Goal: Task Accomplishment & Management: Manage account settings

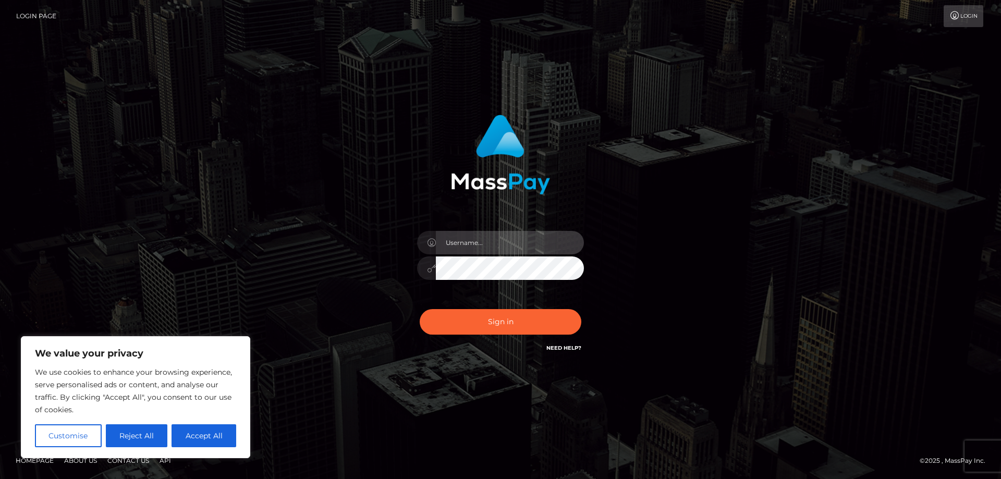
click at [458, 243] on input "text" at bounding box center [510, 242] width 148 height 23
paste input "ap.wight"
type input "ap.wight"
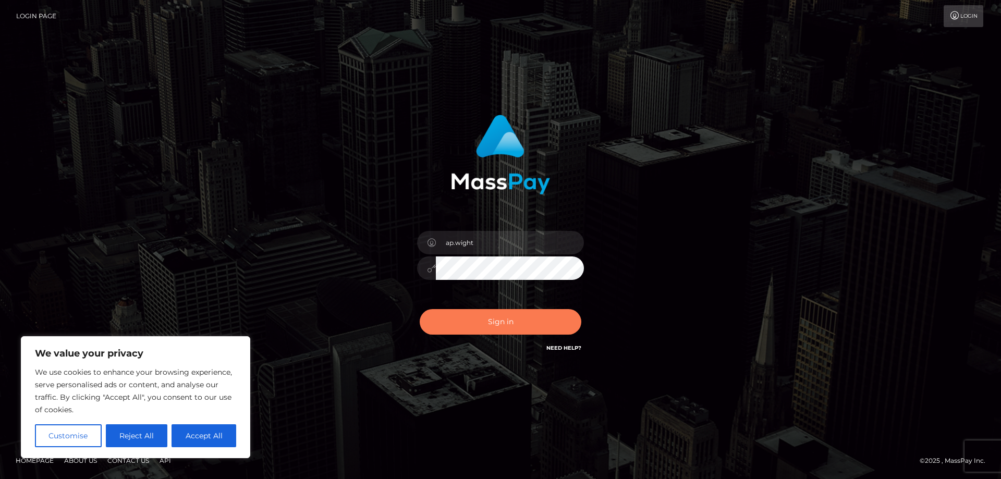
click at [457, 323] on button "Sign in" at bounding box center [501, 322] width 162 height 26
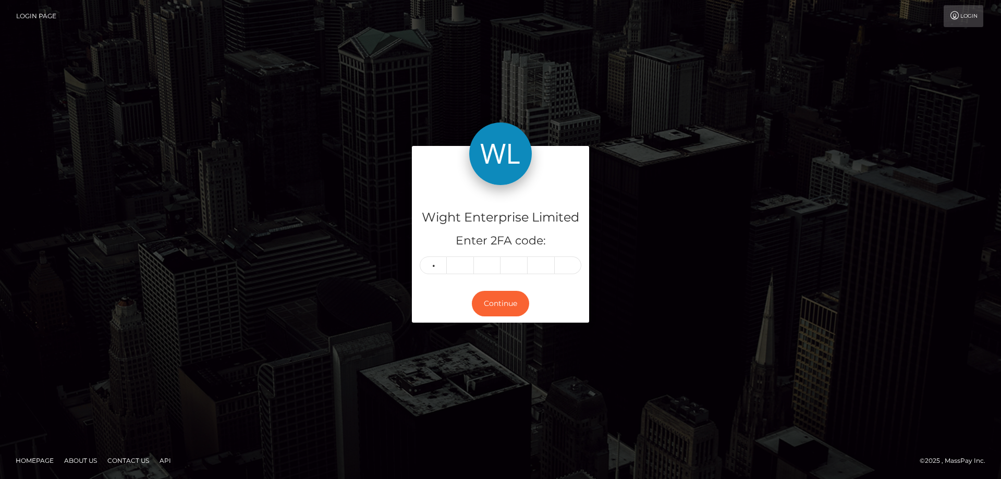
type input "7"
type input "6"
type input "0"
type input "1"
type input "0"
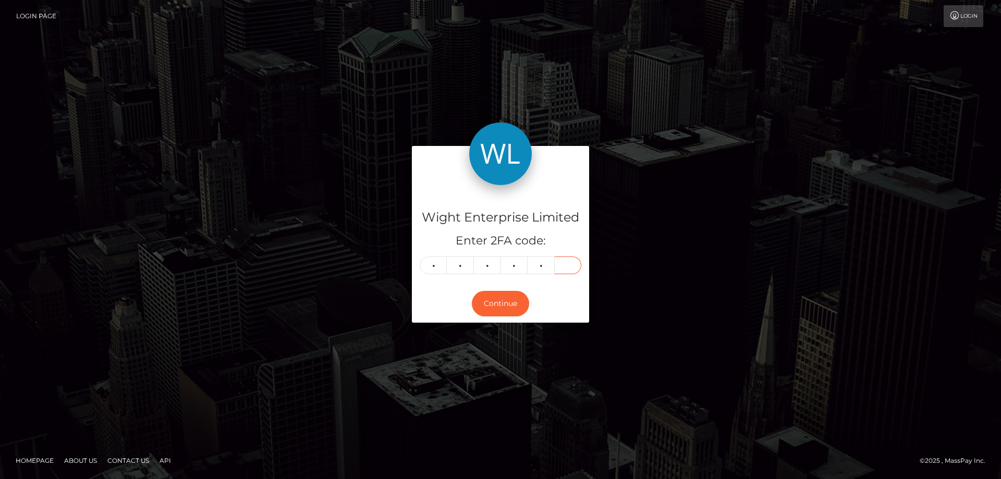
type input "7"
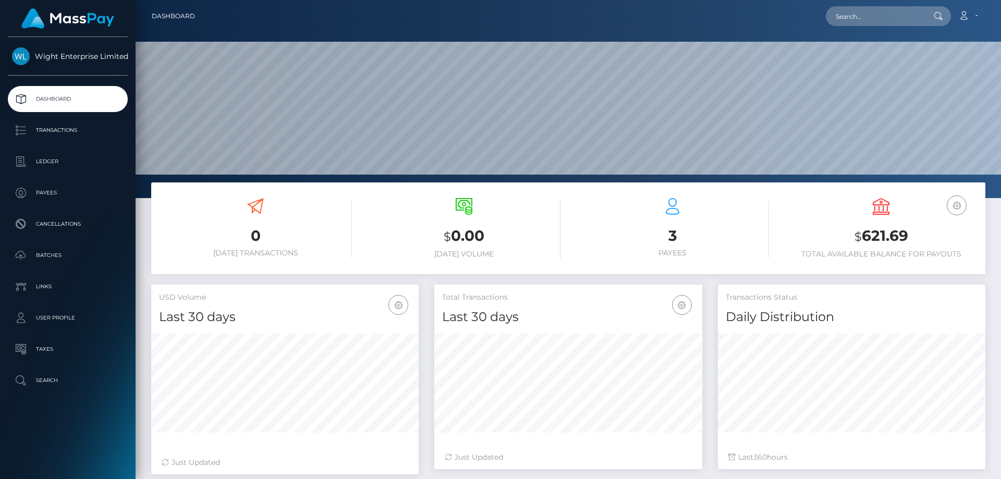
scroll to position [185, 268]
click at [62, 128] on p "Transactions" at bounding box center [68, 131] width 112 height 16
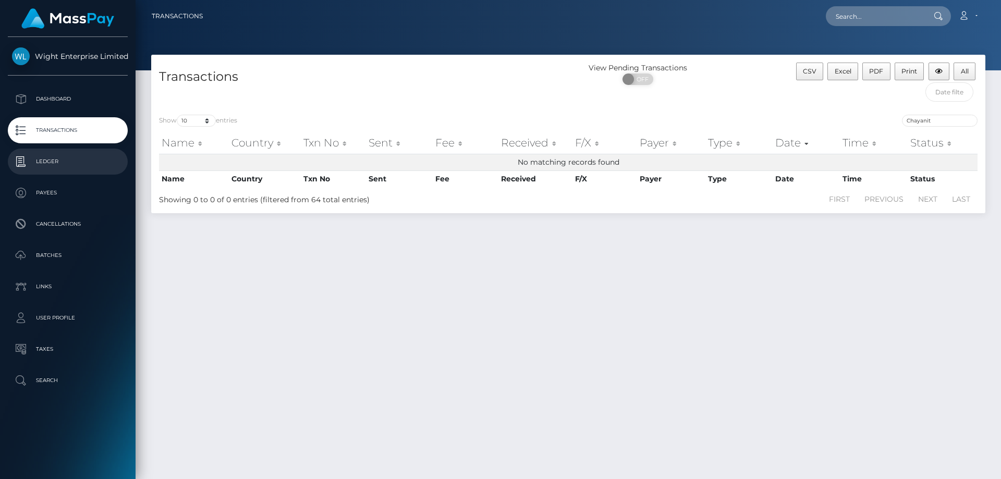
click at [51, 157] on p "Ledger" at bounding box center [68, 162] width 112 height 16
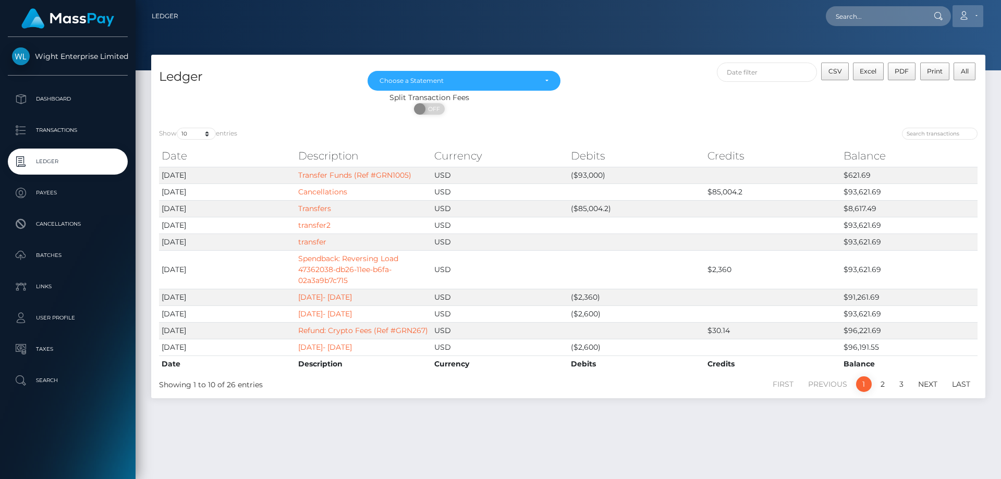
click at [976, 15] on link "Account" at bounding box center [968, 16] width 31 height 22
click at [933, 66] on link "Logout" at bounding box center [942, 66] width 83 height 19
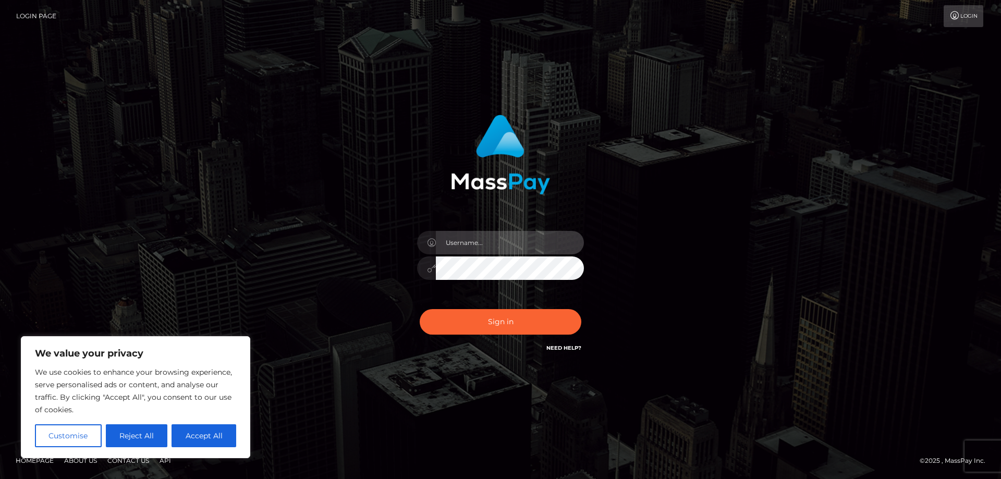
click at [447, 242] on input "text" at bounding box center [510, 242] width 148 height 23
paste input "ap.vent"
type input "ap.vent"
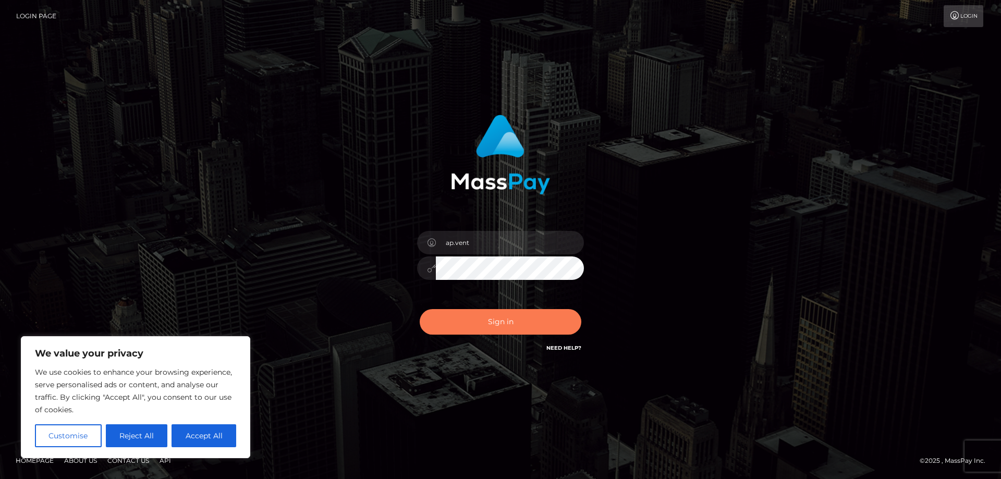
click at [472, 322] on button "Sign in" at bounding box center [501, 322] width 162 height 26
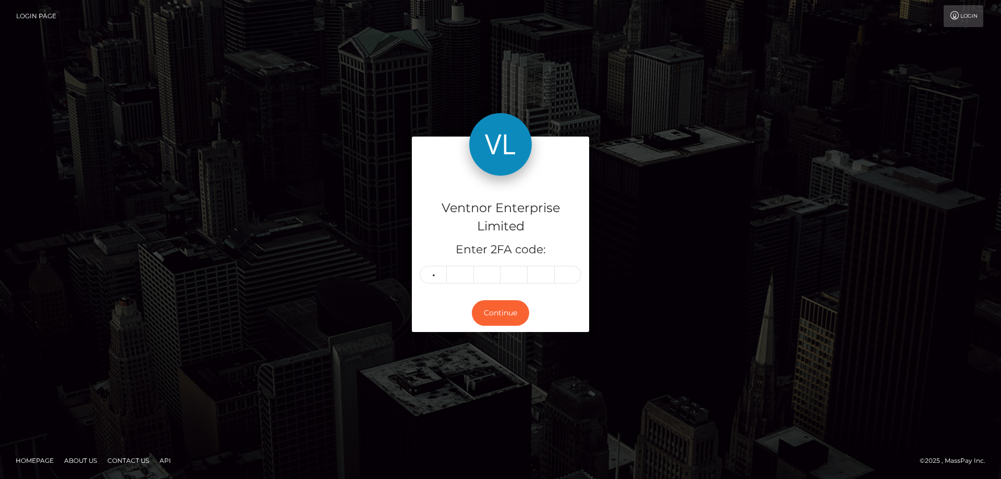
type input "8"
type input "3"
type input "5"
type input "2"
type input "9"
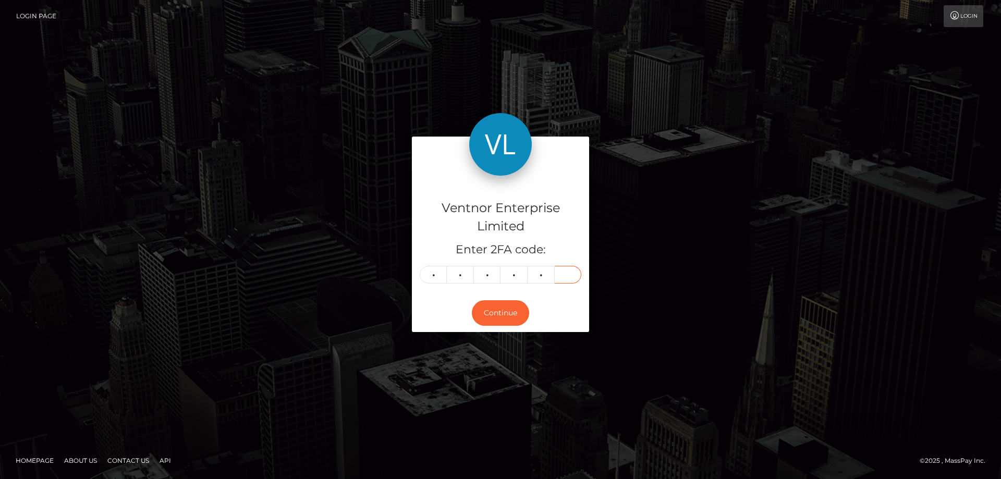
type input "2"
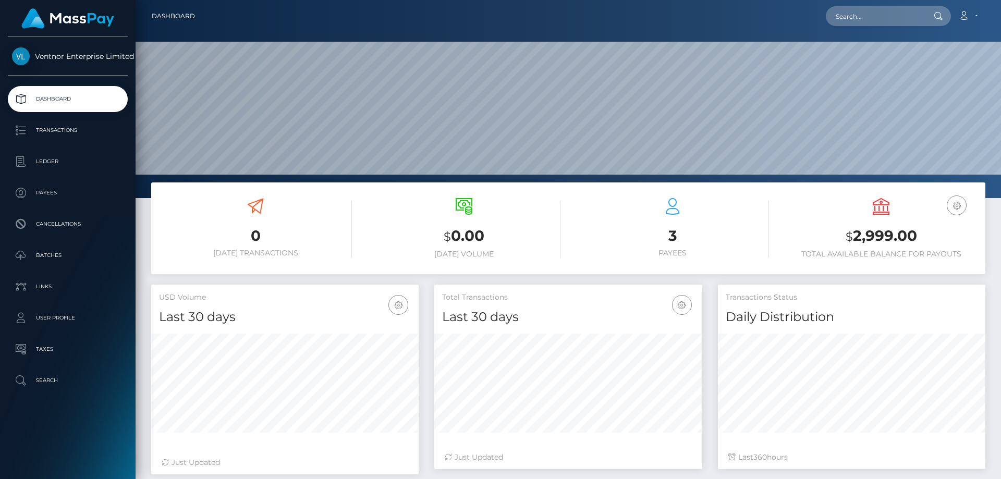
scroll to position [185, 268]
click at [50, 162] on p "Ledger" at bounding box center [68, 162] width 112 height 16
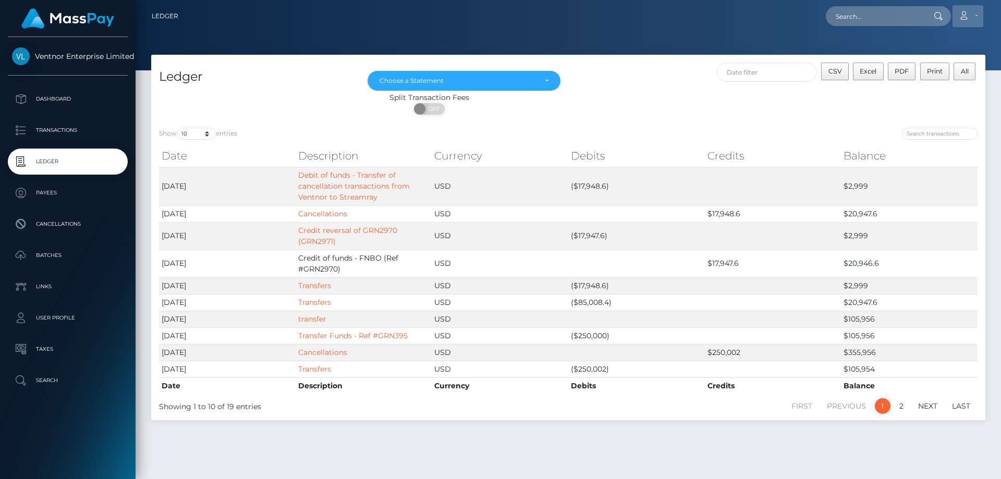
click at [975, 15] on link "Account" at bounding box center [968, 16] width 31 height 22
click at [922, 66] on link "Logout" at bounding box center [942, 66] width 83 height 19
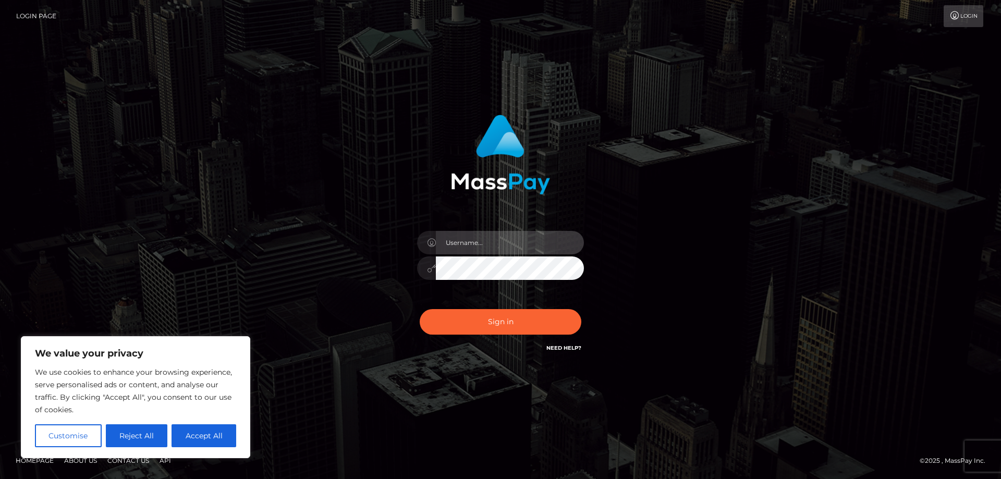
click at [454, 238] on input "text" at bounding box center [510, 242] width 148 height 23
paste input "ap.mb"
type input "ap.mb"
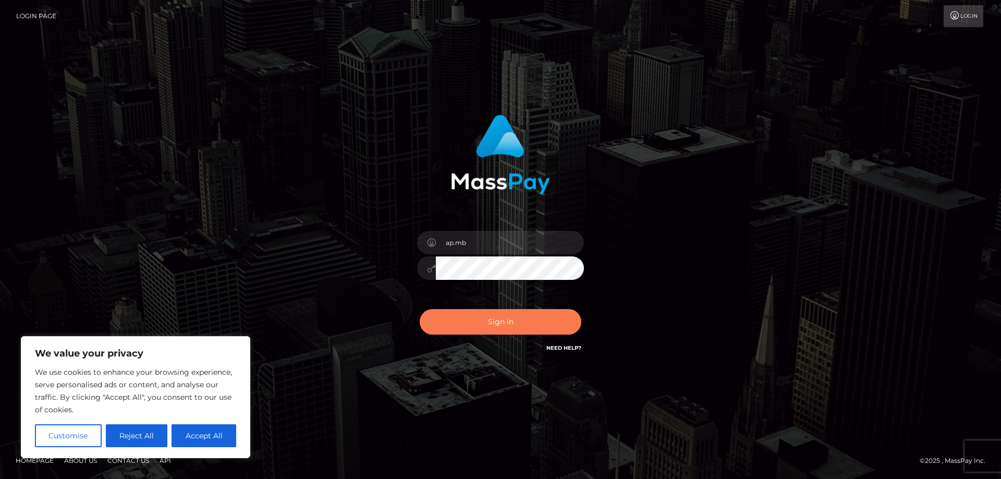
click at [493, 328] on button "Sign in" at bounding box center [501, 322] width 162 height 26
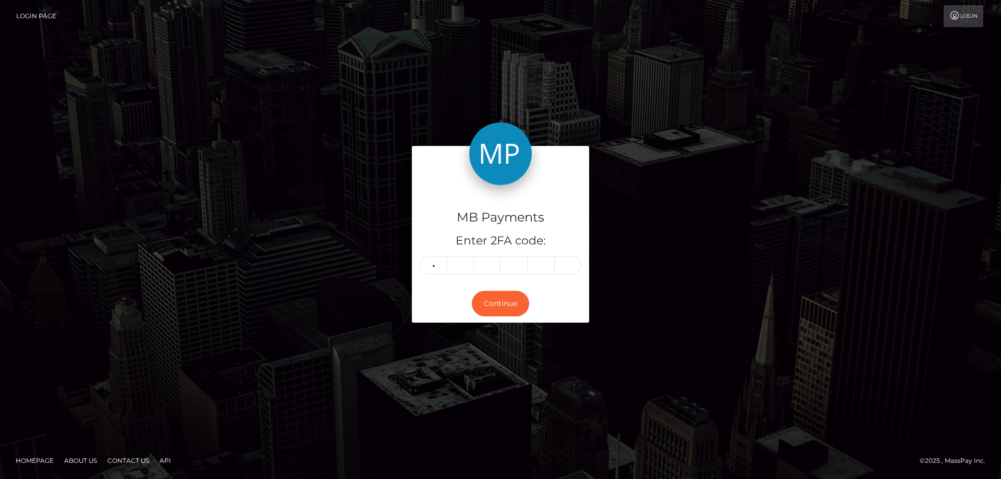
type input "6"
type input "5"
type input "9"
type input "0"
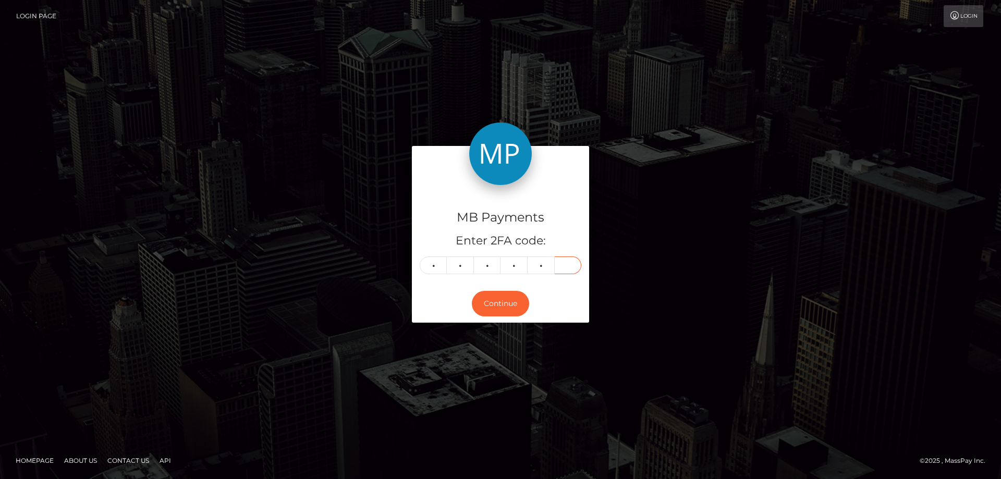
type input "9"
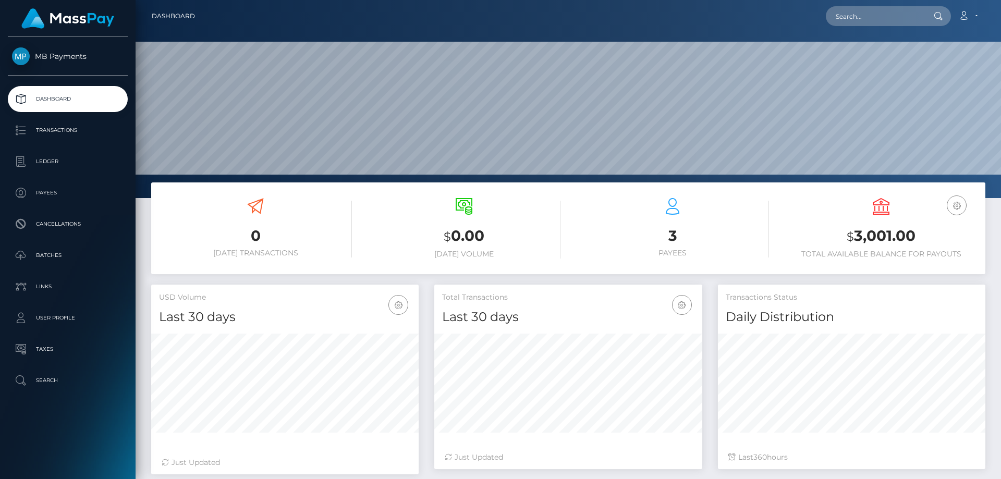
scroll to position [185, 268]
click at [41, 161] on p "Ledger" at bounding box center [68, 162] width 112 height 16
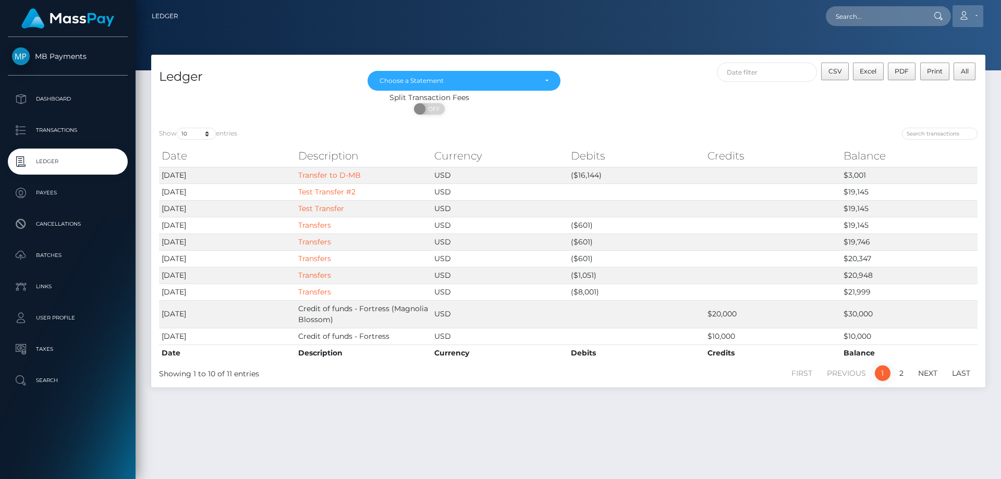
click at [975, 10] on link "Account" at bounding box center [968, 16] width 31 height 22
click at [929, 66] on link "Logout" at bounding box center [942, 66] width 83 height 19
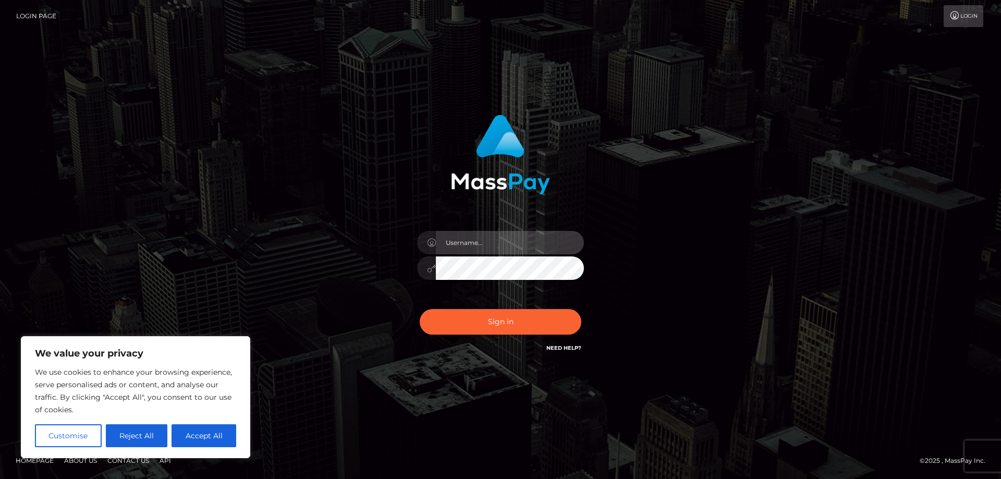
click at [482, 233] on input "text" at bounding box center [510, 242] width 148 height 23
paste input "ap.wight"
type input "ap.wight"
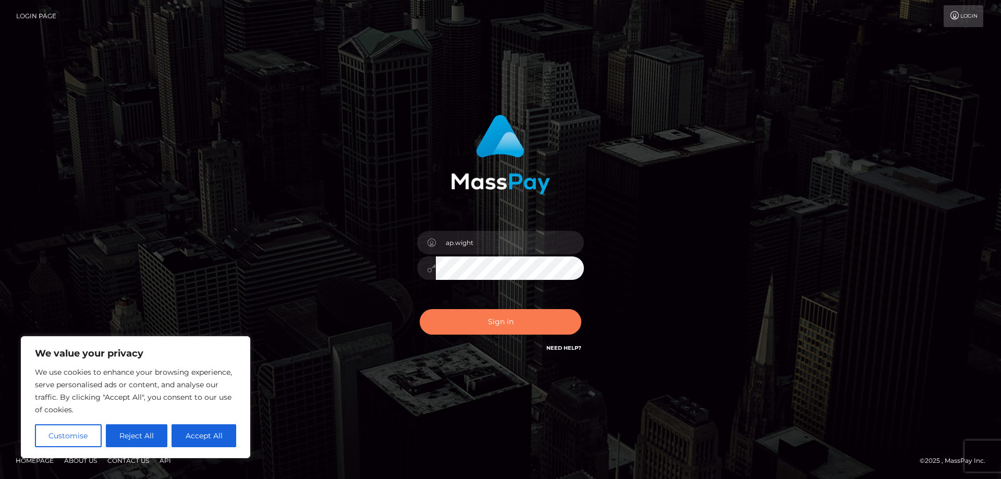
click at [457, 323] on button "Sign in" at bounding box center [501, 322] width 162 height 26
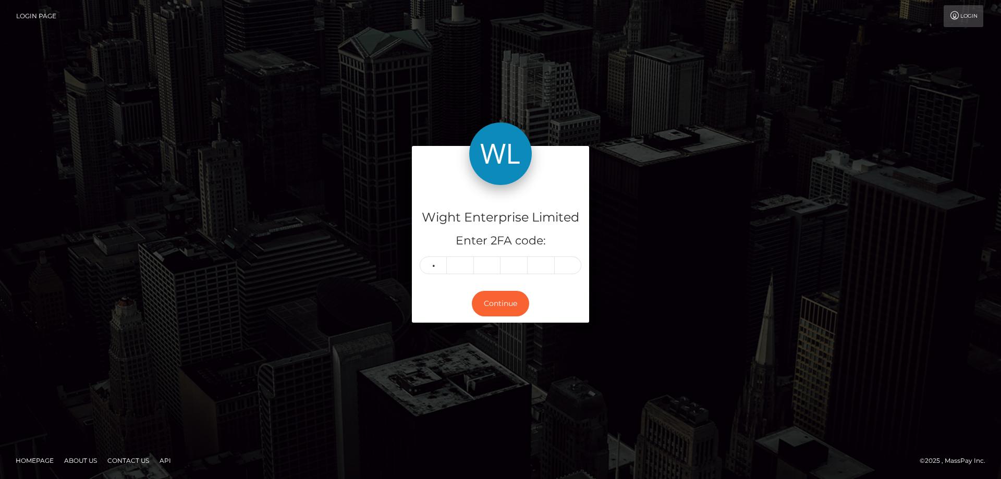
type input "6"
type input "8"
type input "0"
type input "2"
type input "6"
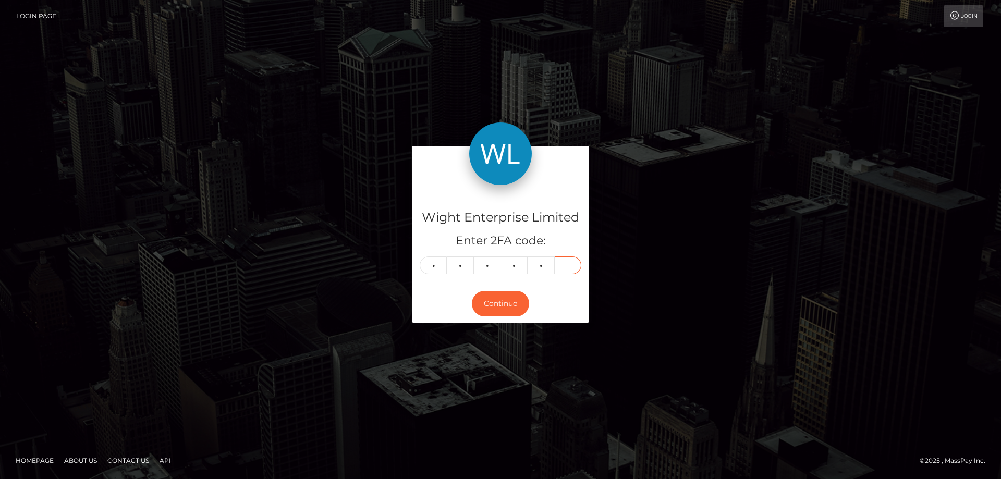
type input "2"
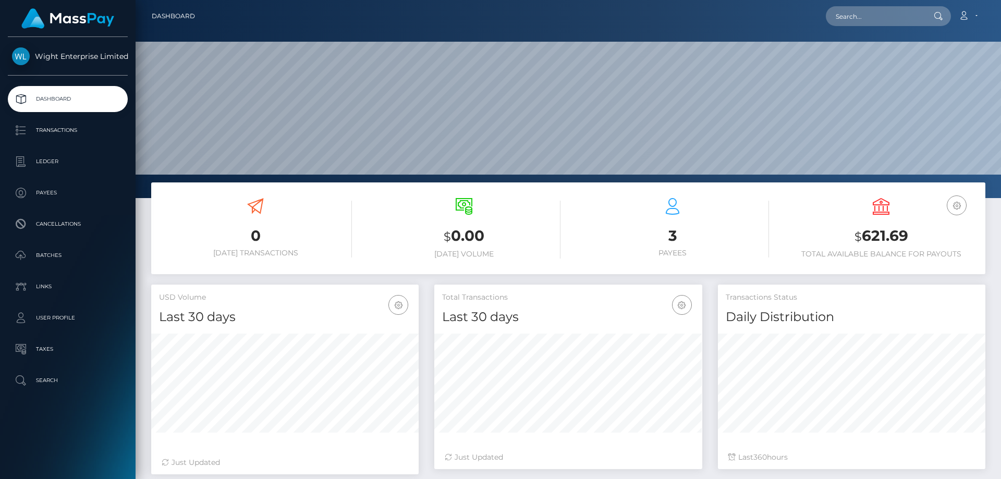
scroll to position [185, 268]
click at [62, 162] on p "Ledger" at bounding box center [68, 162] width 112 height 16
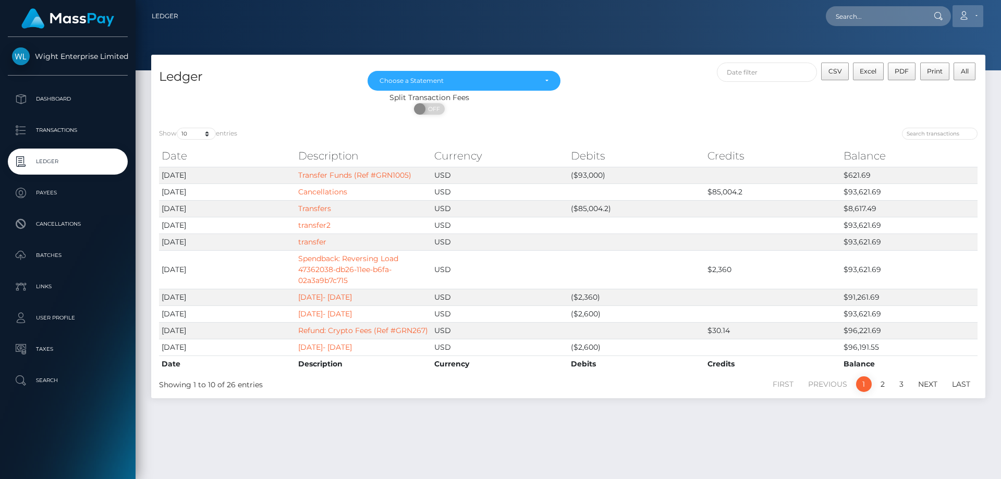
click at [974, 11] on link "Account" at bounding box center [968, 16] width 31 height 22
click at [919, 64] on link "Logout" at bounding box center [942, 66] width 83 height 19
